Goal: Understand process/instructions: Learn about a topic

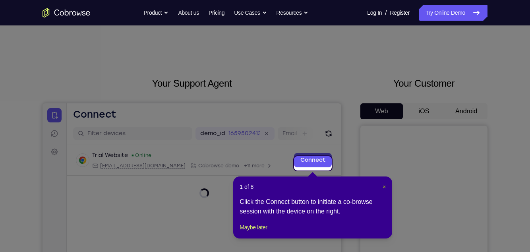
click at [382, 186] on span "×" at bounding box center [383, 186] width 3 height 6
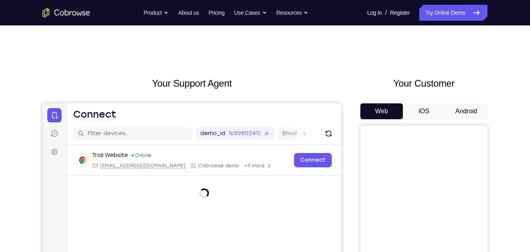
click at [470, 110] on button "Android" at bounding box center [466, 111] width 42 height 16
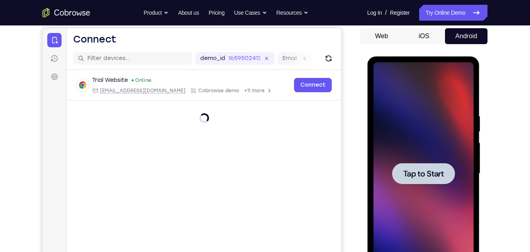
scroll to position [76, 0]
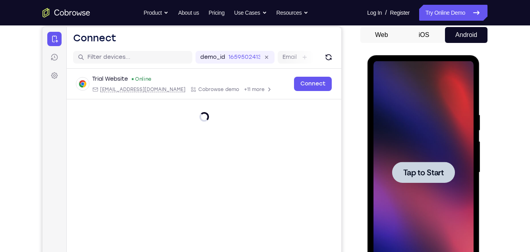
click at [437, 114] on div at bounding box center [423, 172] width 100 height 222
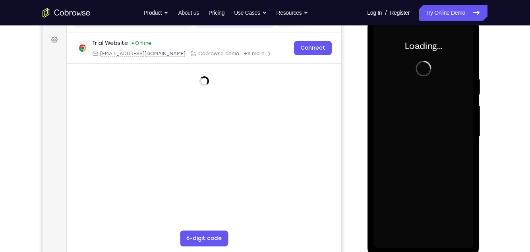
scroll to position [113, 0]
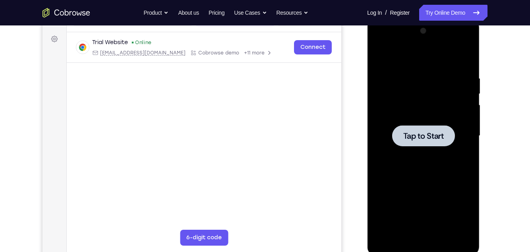
click at [430, 94] on div at bounding box center [423, 136] width 100 height 222
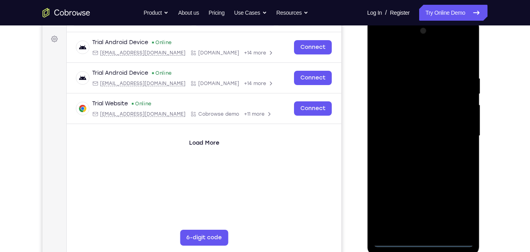
scroll to position [146, 0]
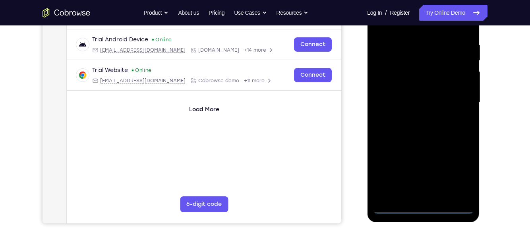
click at [424, 208] on div at bounding box center [423, 102] width 100 height 222
click at [461, 174] on div at bounding box center [423, 102] width 100 height 222
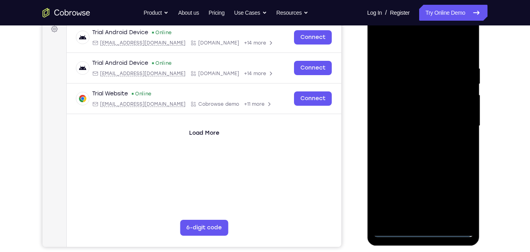
click at [411, 50] on div at bounding box center [423, 126] width 100 height 222
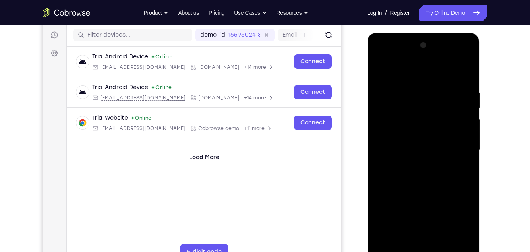
click at [411, 79] on div at bounding box center [423, 150] width 100 height 222
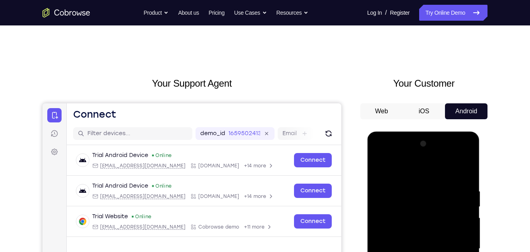
scroll to position [148, 0]
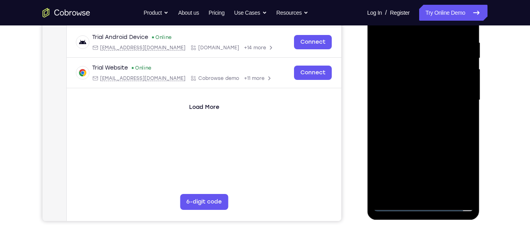
click at [458, 96] on div at bounding box center [423, 100] width 100 height 222
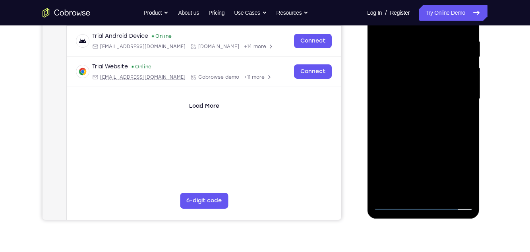
click at [414, 112] on div at bounding box center [423, 99] width 100 height 222
click at [435, 92] on div at bounding box center [423, 99] width 100 height 222
click at [410, 85] on div at bounding box center [423, 99] width 100 height 222
click at [431, 100] on div at bounding box center [423, 99] width 100 height 222
click at [437, 101] on div at bounding box center [423, 99] width 100 height 222
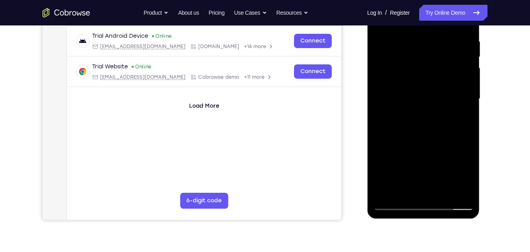
click at [433, 123] on div at bounding box center [423, 99] width 100 height 222
click at [447, 101] on div at bounding box center [423, 99] width 100 height 222
click at [458, 133] on div at bounding box center [423, 99] width 100 height 222
click at [471, 183] on div at bounding box center [423, 99] width 100 height 222
click at [470, 182] on div at bounding box center [423, 99] width 100 height 222
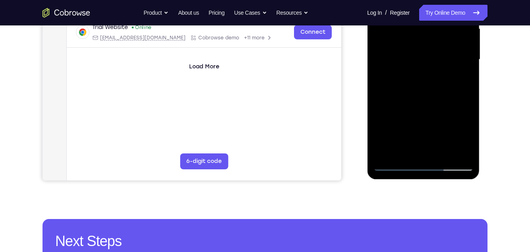
scroll to position [0, 0]
